Goal: Task Accomplishment & Management: Manage account settings

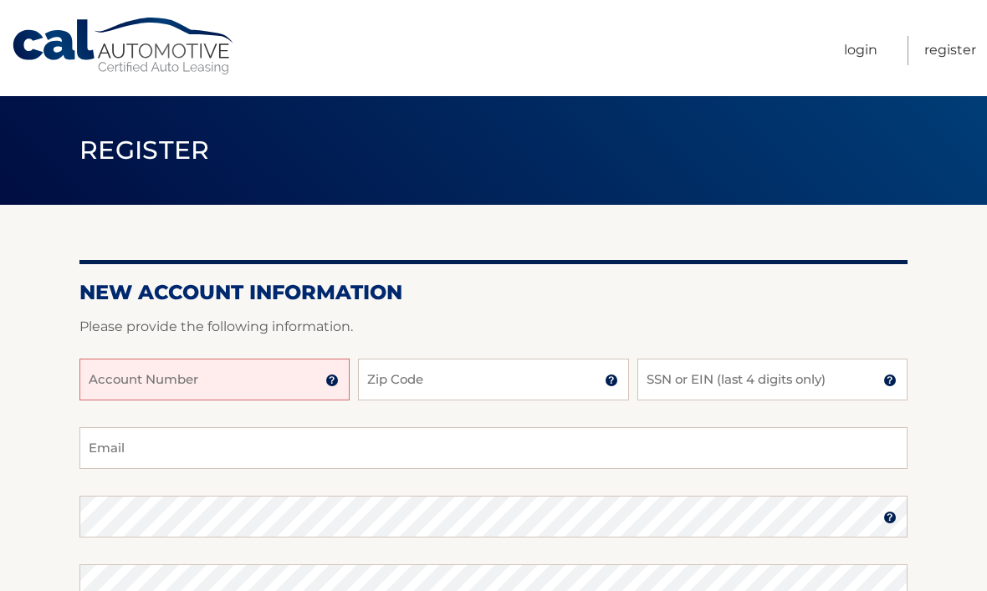
click at [164, 386] on input "Account Number" at bounding box center [214, 380] width 270 height 42
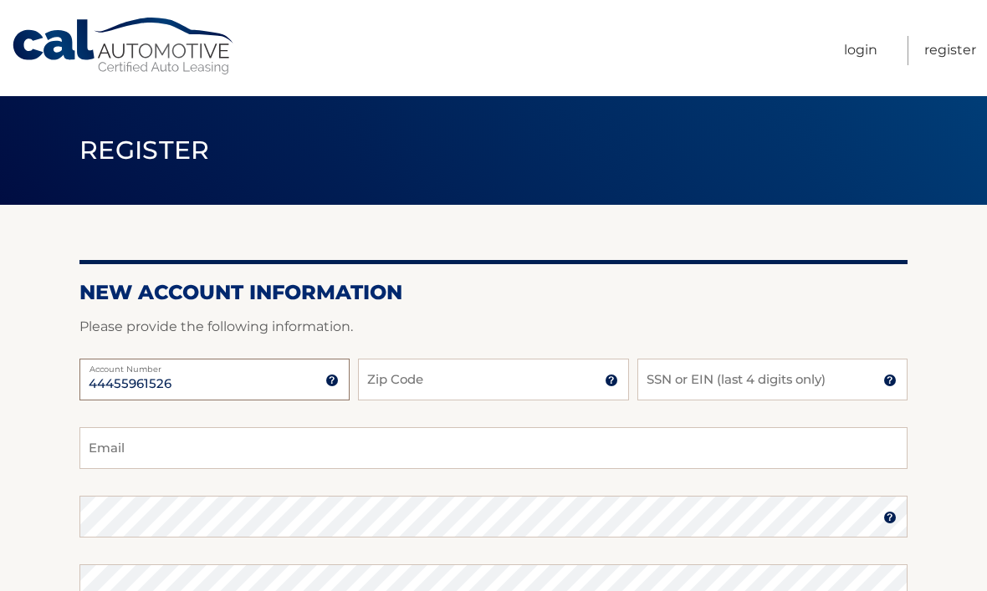
type input "44455961526"
click at [467, 388] on input "Zip Code" at bounding box center [493, 380] width 270 height 42
type input "11572"
click at [795, 390] on input "SSN or EIN (last 4 digits only)" at bounding box center [772, 380] width 270 height 42
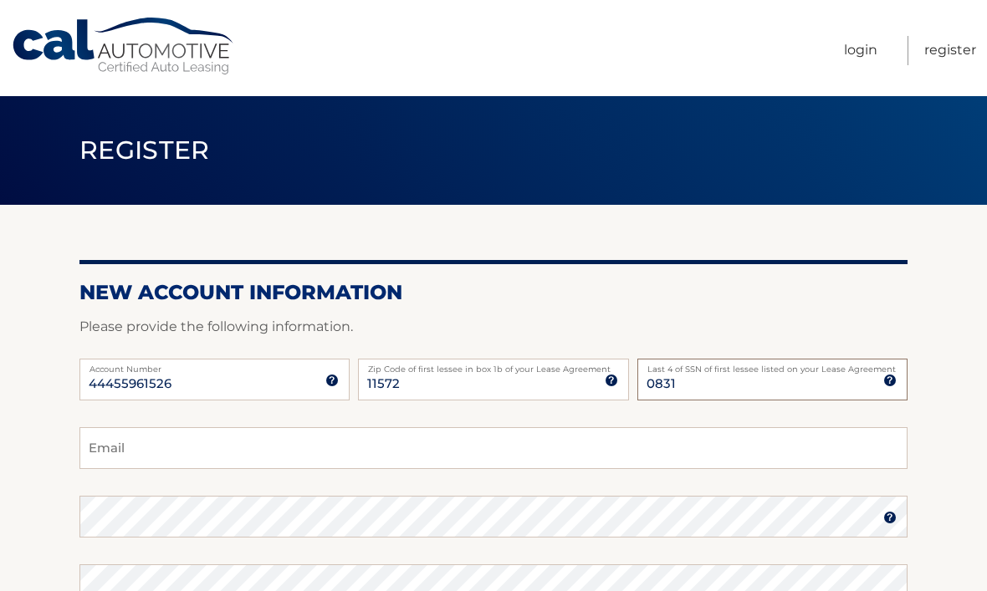
type input "0831"
click at [182, 456] on input "Email" at bounding box center [493, 448] width 828 height 42
type input "brynab@optonline.net"
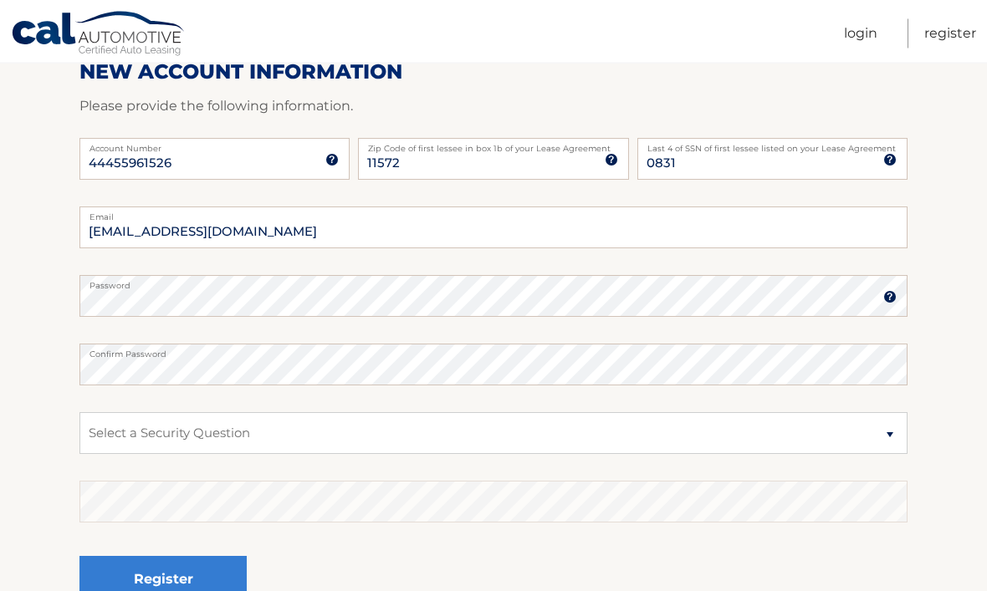
scroll to position [222, 0]
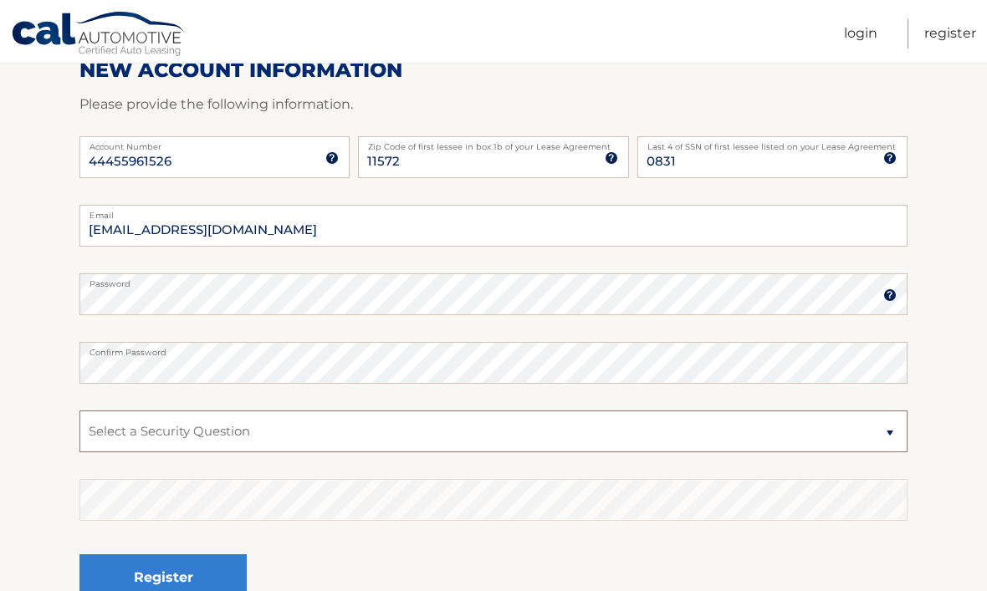
click at [384, 432] on select "Select a Security Question What was the name of your elementary school? What is…" at bounding box center [493, 432] width 828 height 42
select select "2"
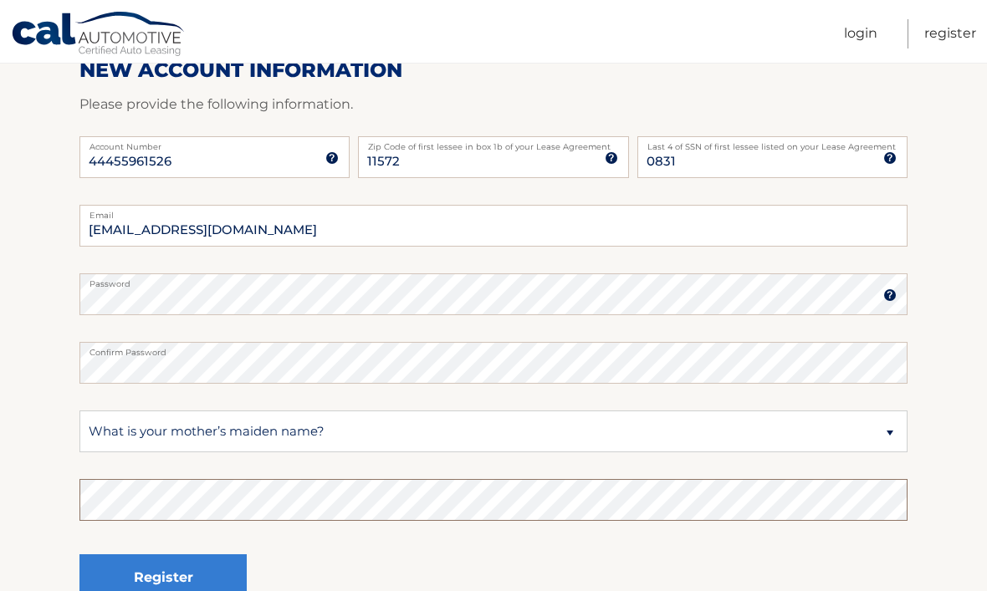
scroll to position [222, 0]
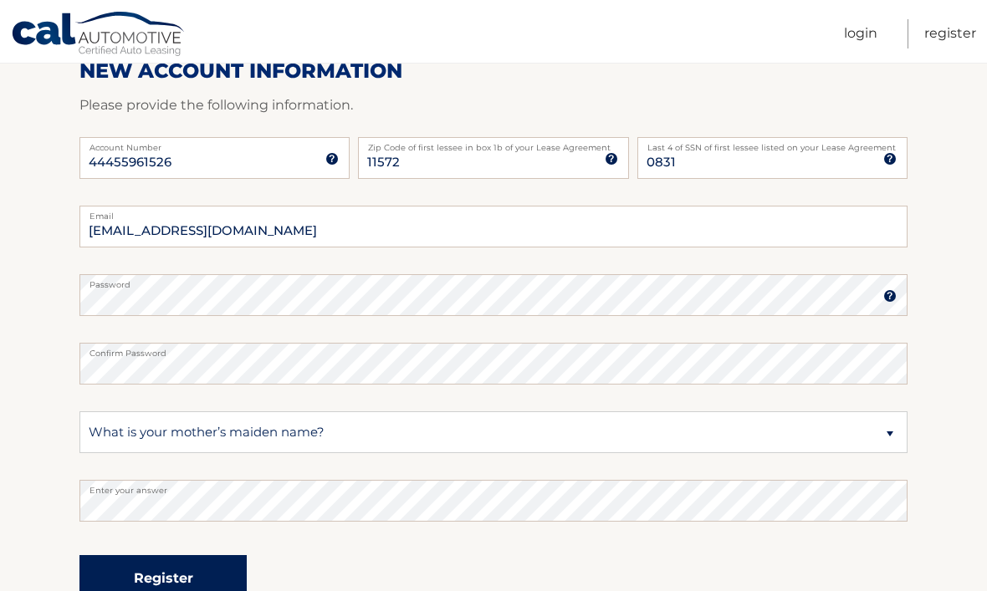
click at [188, 575] on button "Register" at bounding box center [162, 578] width 167 height 46
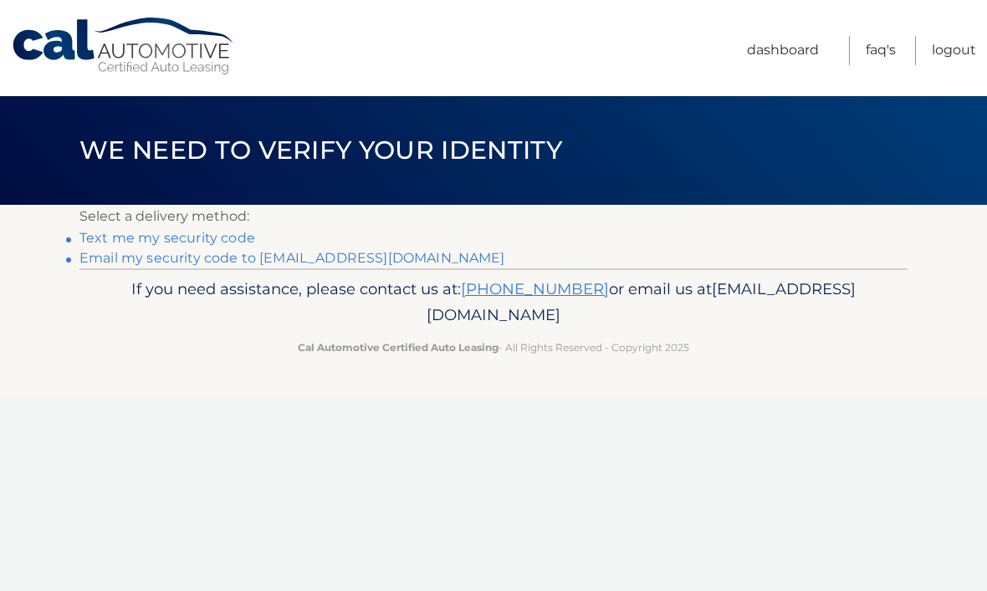
click at [243, 234] on link "Text me my security code" at bounding box center [167, 238] width 176 height 16
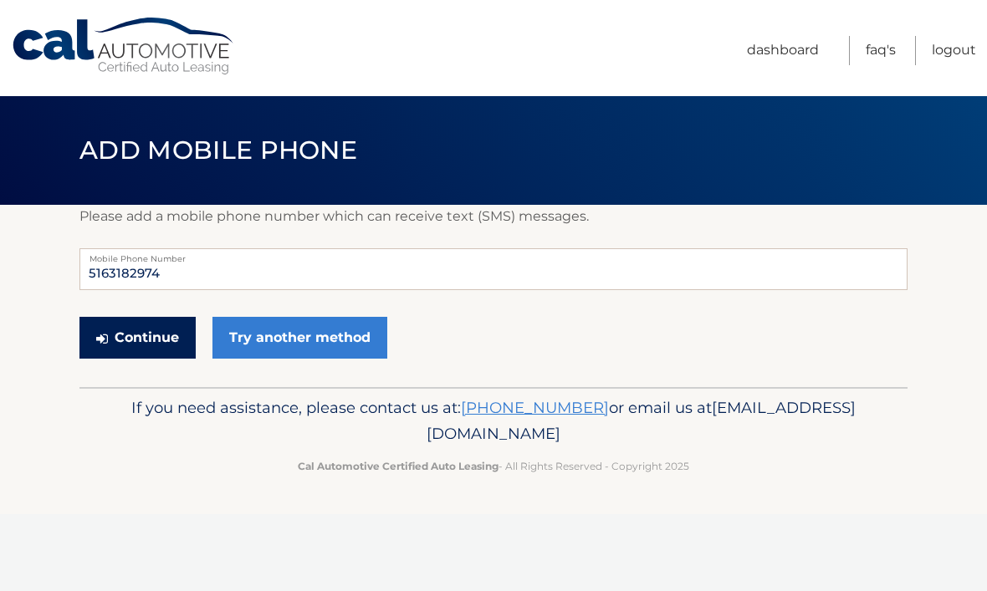
click at [156, 342] on button "Continue" at bounding box center [137, 338] width 116 height 42
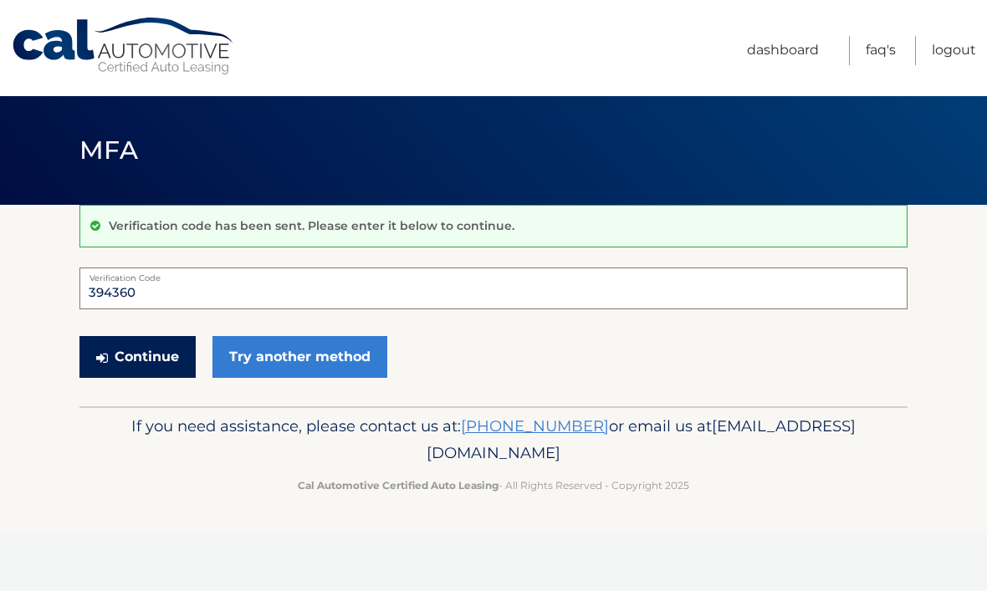
type input "394360"
click at [158, 352] on button "Continue" at bounding box center [137, 357] width 116 height 42
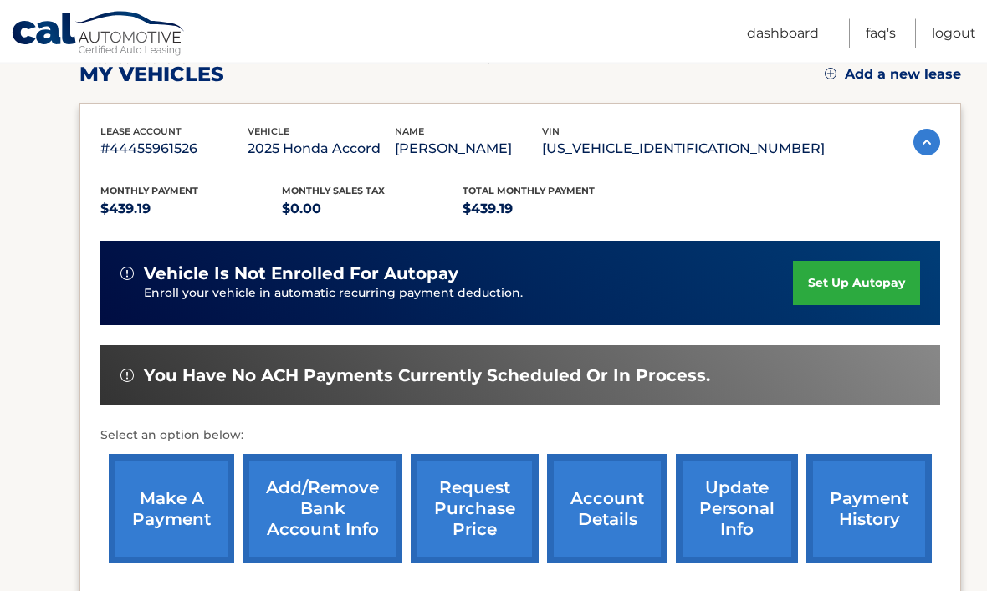
scroll to position [246, 0]
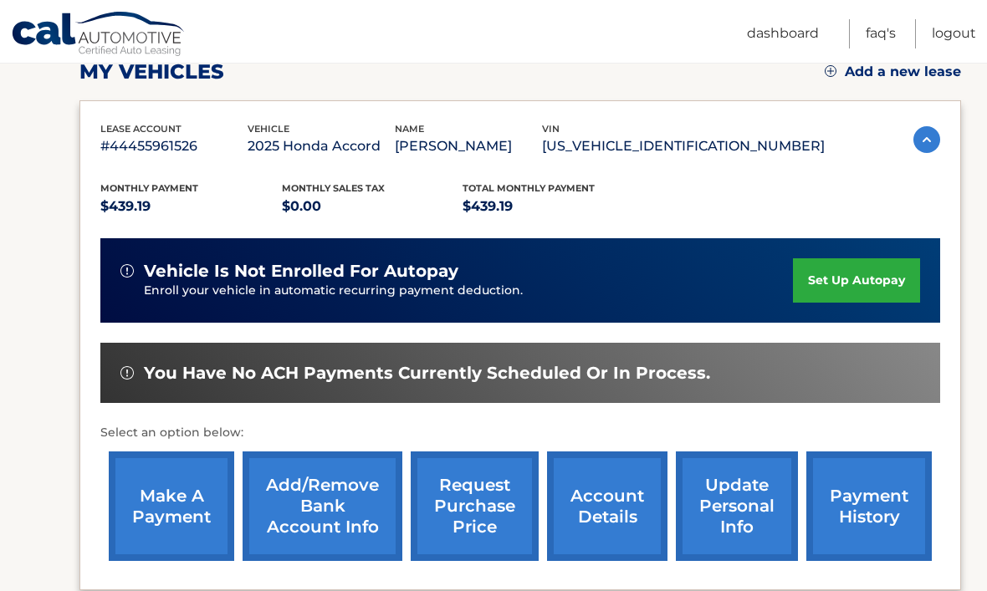
click at [872, 279] on link "set up autopay" at bounding box center [856, 280] width 127 height 44
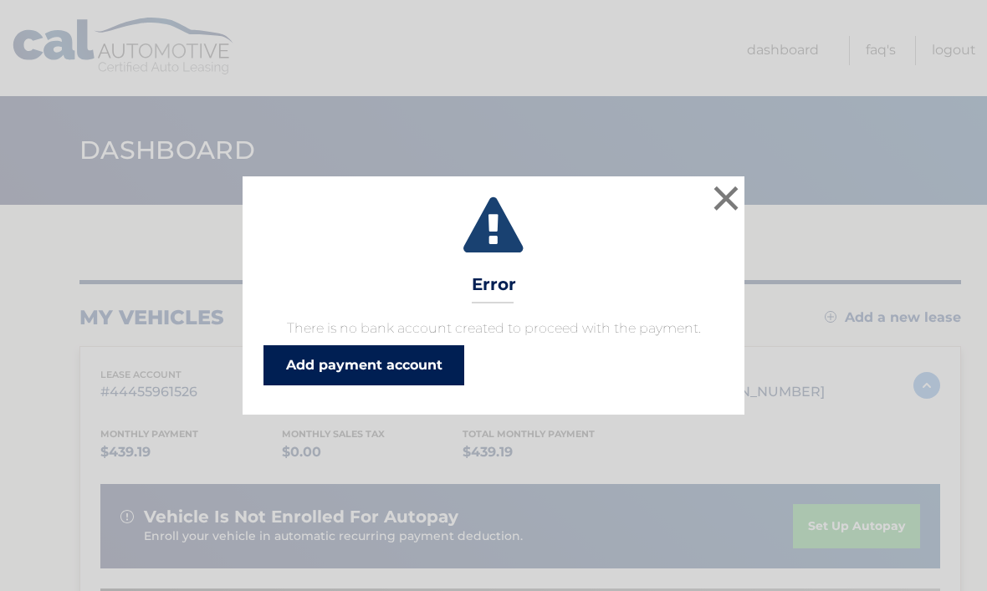
click at [419, 357] on link "Add payment account" at bounding box center [363, 365] width 201 height 40
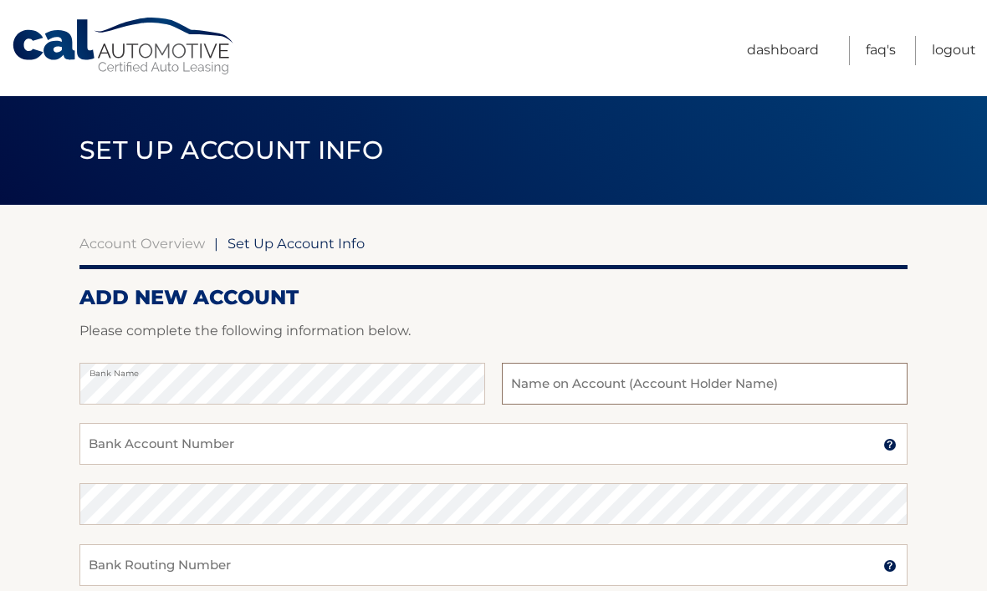
click at [652, 386] on input "text" at bounding box center [705, 384] width 406 height 42
type input "[PERSON_NAME]"
click at [313, 449] on input "Bank Account Number" at bounding box center [493, 444] width 828 height 42
click at [889, 443] on img at bounding box center [889, 444] width 13 height 13
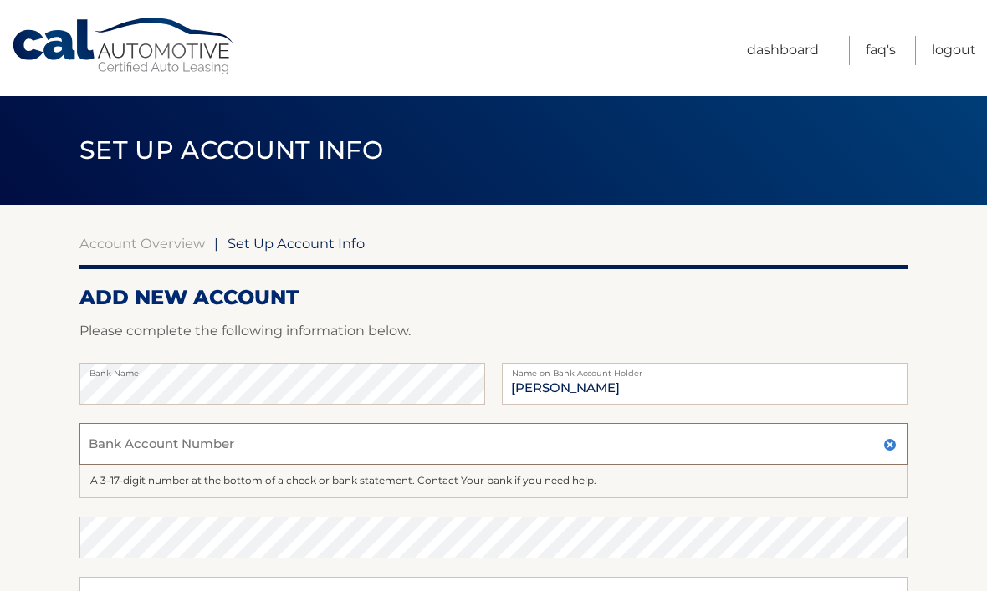
click at [293, 445] on input "Bank Account Number" at bounding box center [493, 444] width 828 height 42
type input "009396405215"
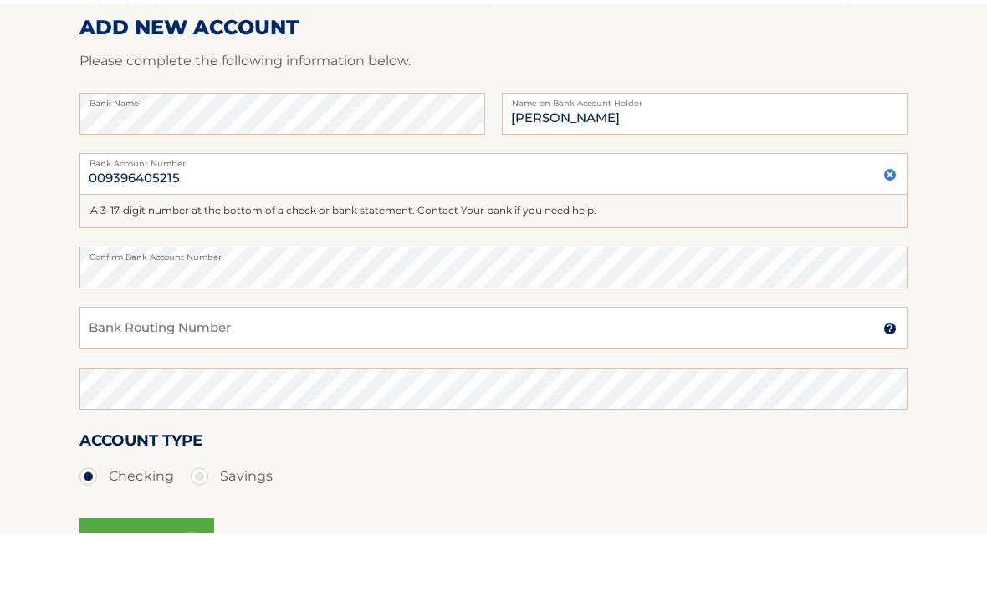
click at [890, 381] on img at bounding box center [889, 387] width 13 height 13
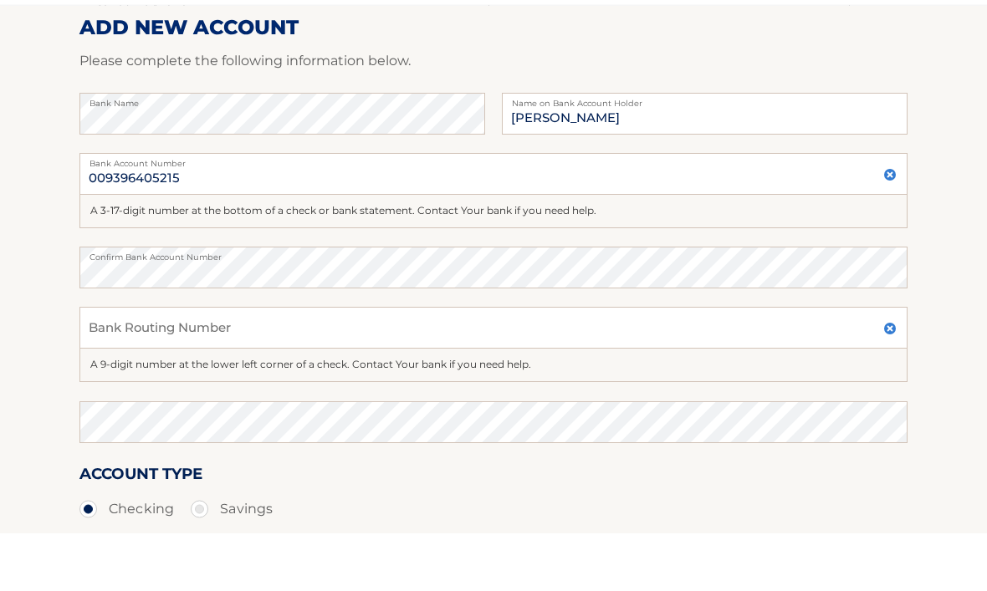
scroll to position [270, 0]
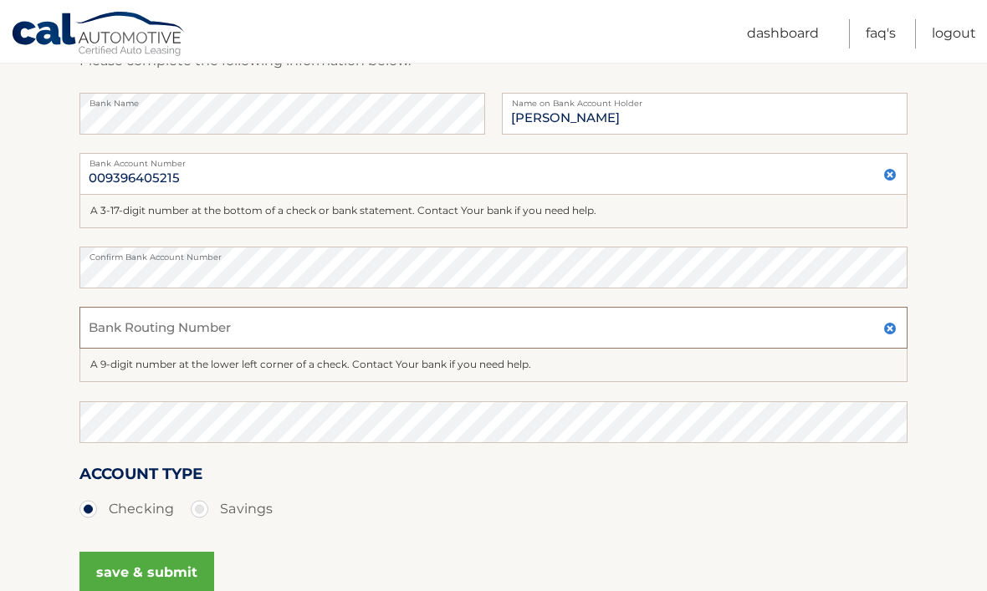
click at [219, 330] on input "Bank Routing Number" at bounding box center [493, 328] width 828 height 42
type input "021000322"
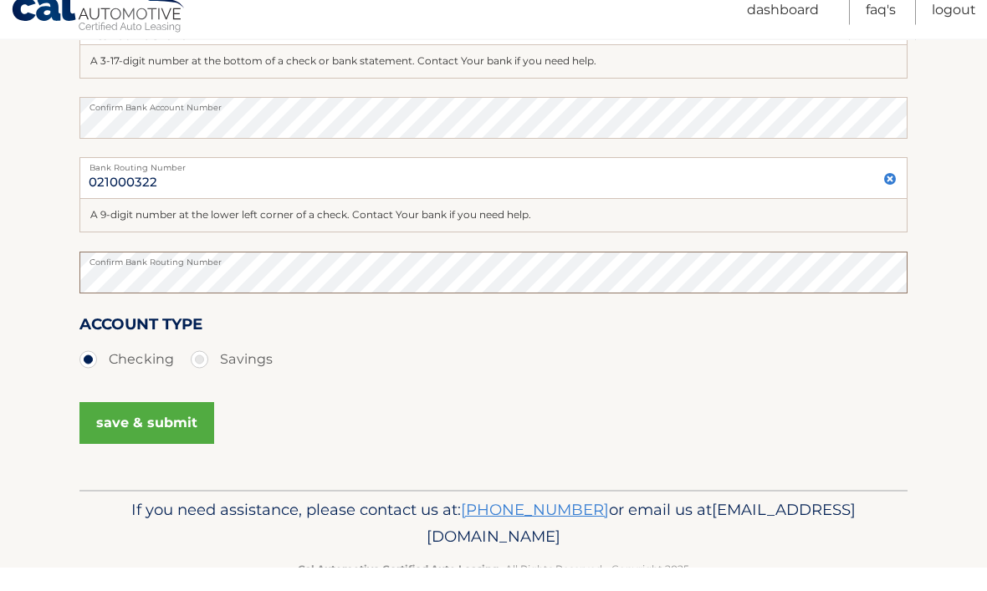
scroll to position [436, 0]
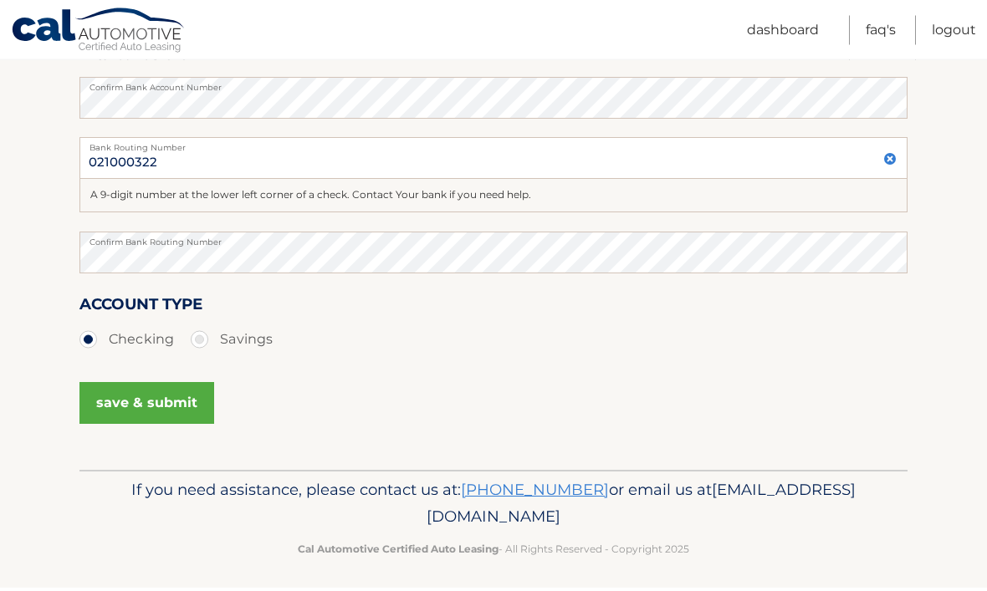
click at [166, 412] on button "save & submit" at bounding box center [146, 407] width 135 height 42
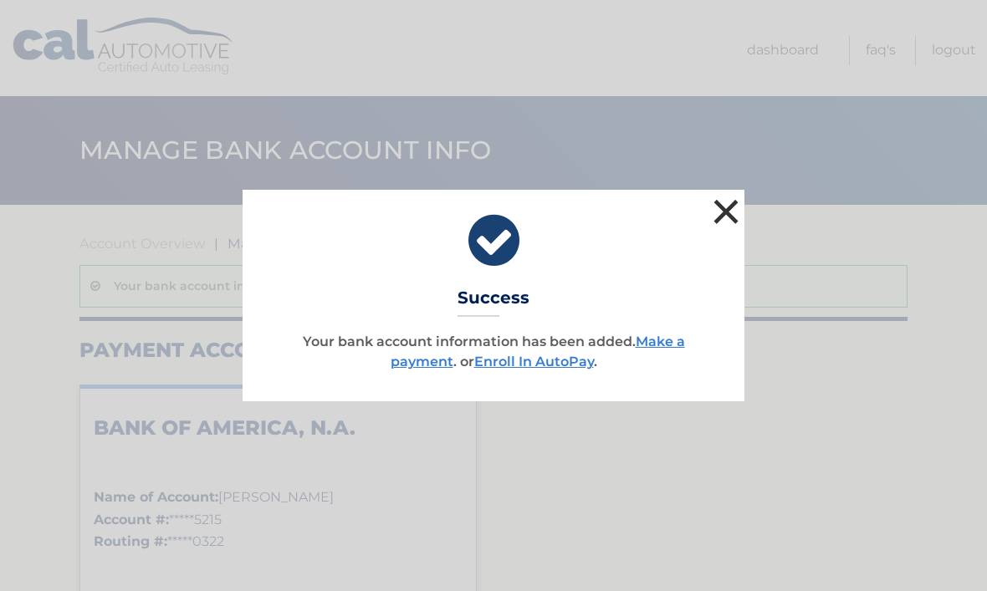
click at [725, 214] on button "×" at bounding box center [725, 211] width 33 height 33
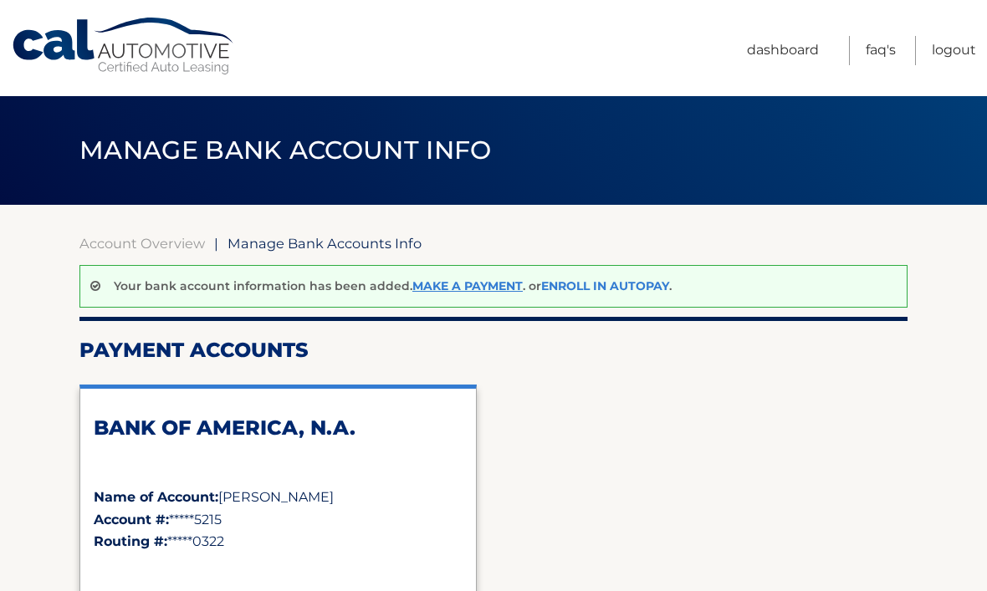
click at [631, 284] on link "Enroll In AutoPay" at bounding box center [605, 286] width 128 height 15
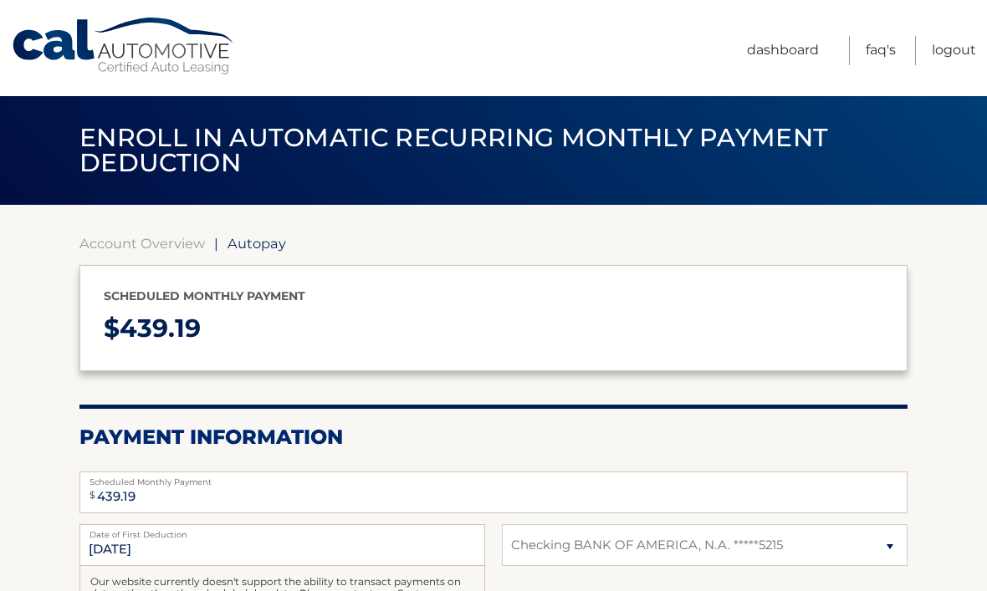
select select "NGZjMTMxYzctMzcwZC00ODcxLWFkNDEtNTM3Y2YzZDM0M2M5"
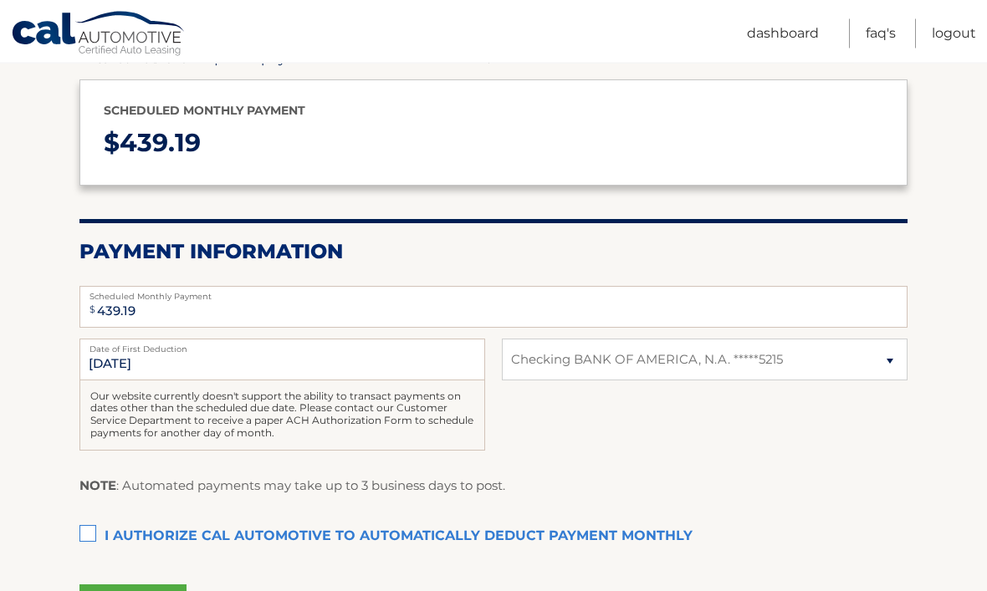
scroll to position [186, 0]
click at [98, 531] on label "I authorize cal automotive to automatically deduct payment monthly This checkbo…" at bounding box center [493, 536] width 828 height 33
click at [0, 0] on input "I authorize cal automotive to automatically deduct payment monthly This checkbo…" at bounding box center [0, 0] width 0 height 0
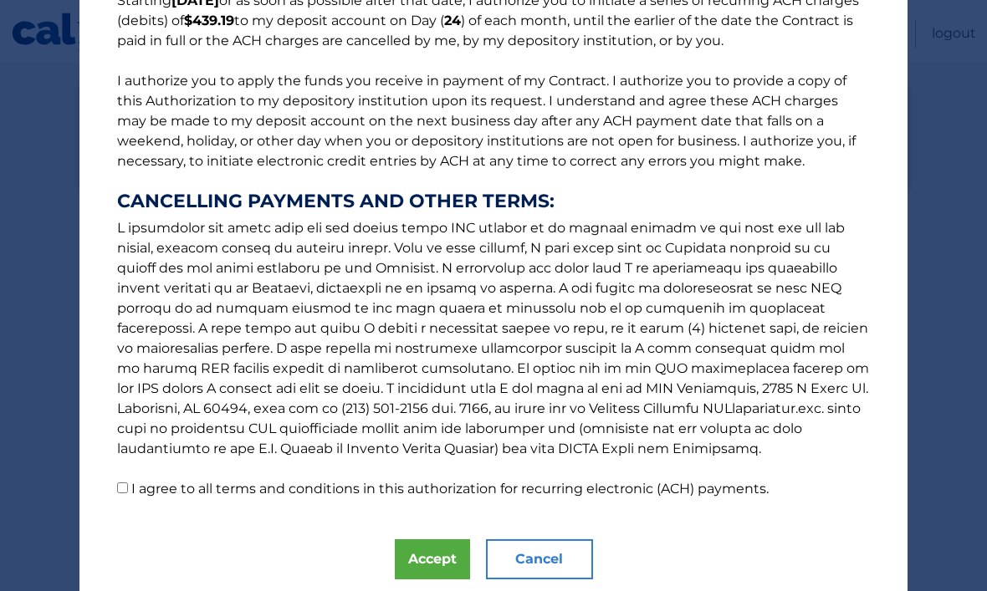
scroll to position [163, 0]
click at [128, 487] on input "I agree to all terms and conditions in this authorization for recurring electro…" at bounding box center [122, 488] width 11 height 11
checkbox input "true"
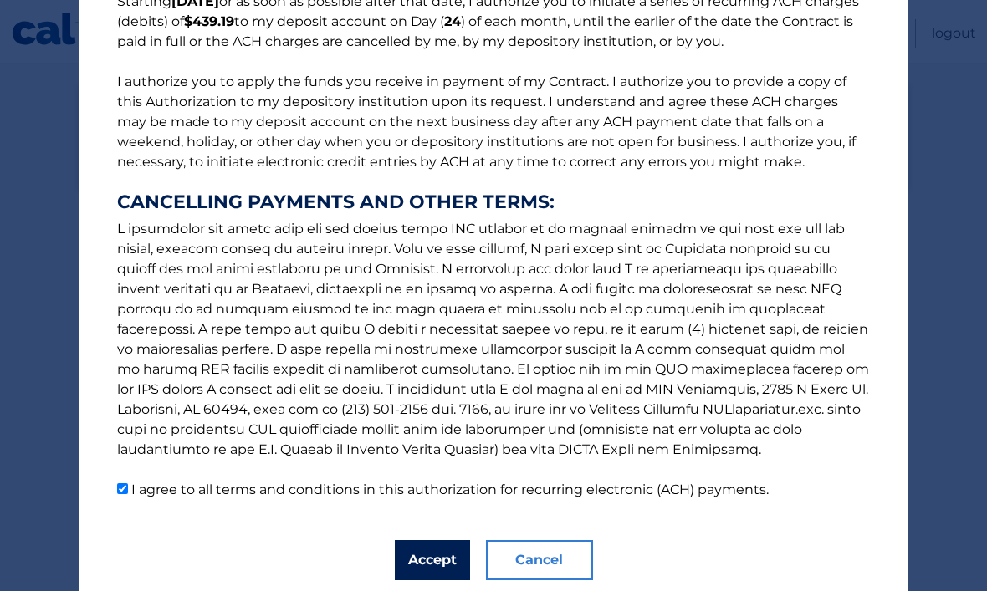
click at [428, 560] on button "Accept" at bounding box center [432, 560] width 75 height 40
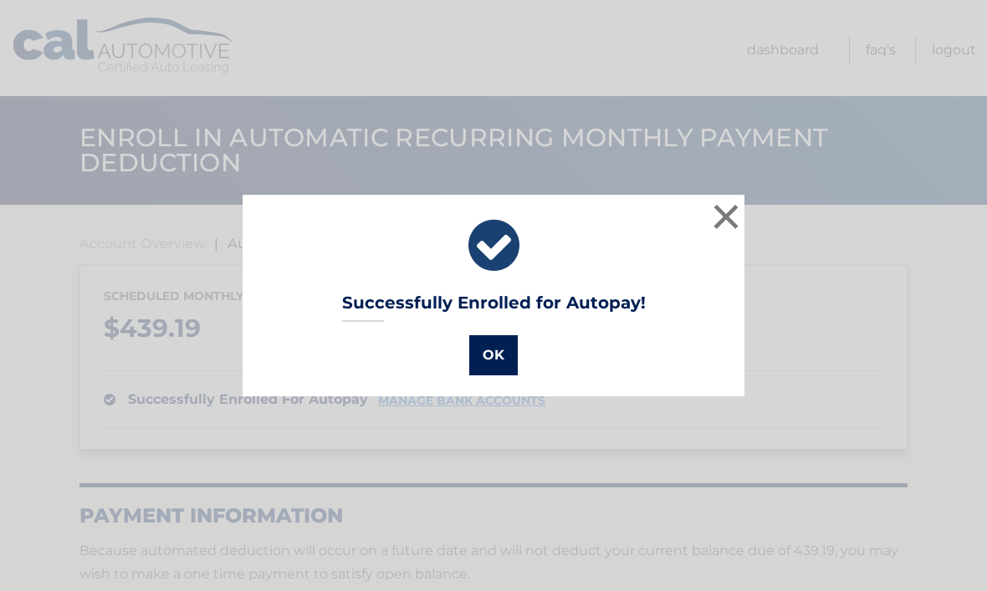
click at [493, 351] on button "OK" at bounding box center [493, 355] width 49 height 40
